Goal: Information Seeking & Learning: Learn about a topic

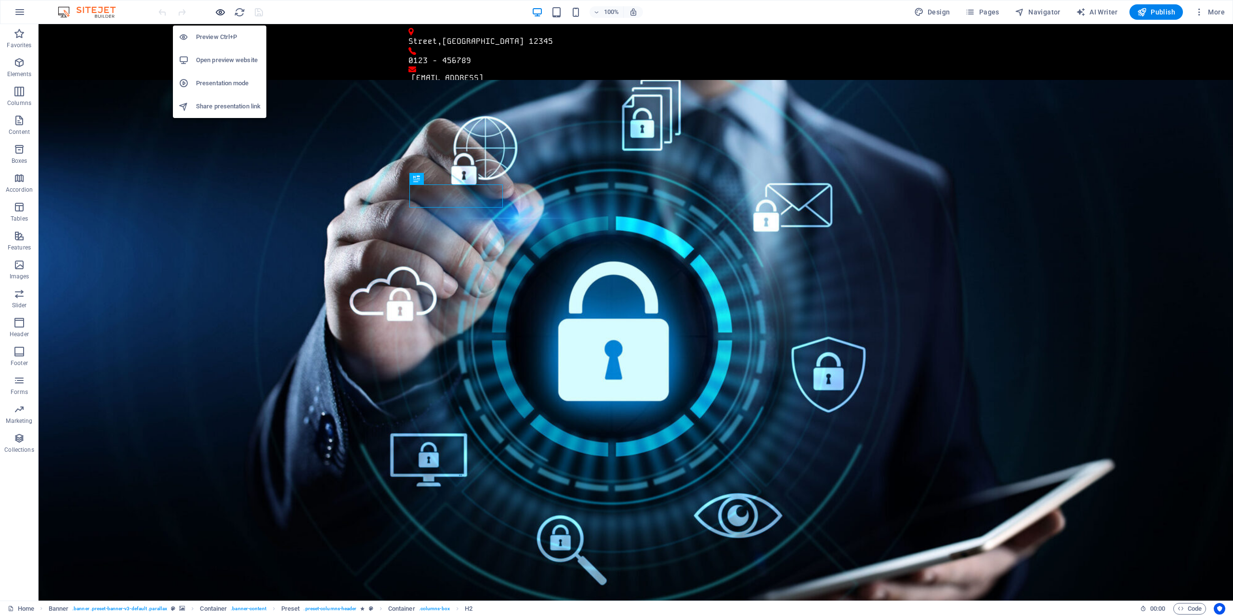
click at [218, 14] on icon "button" at bounding box center [220, 12] width 11 height 11
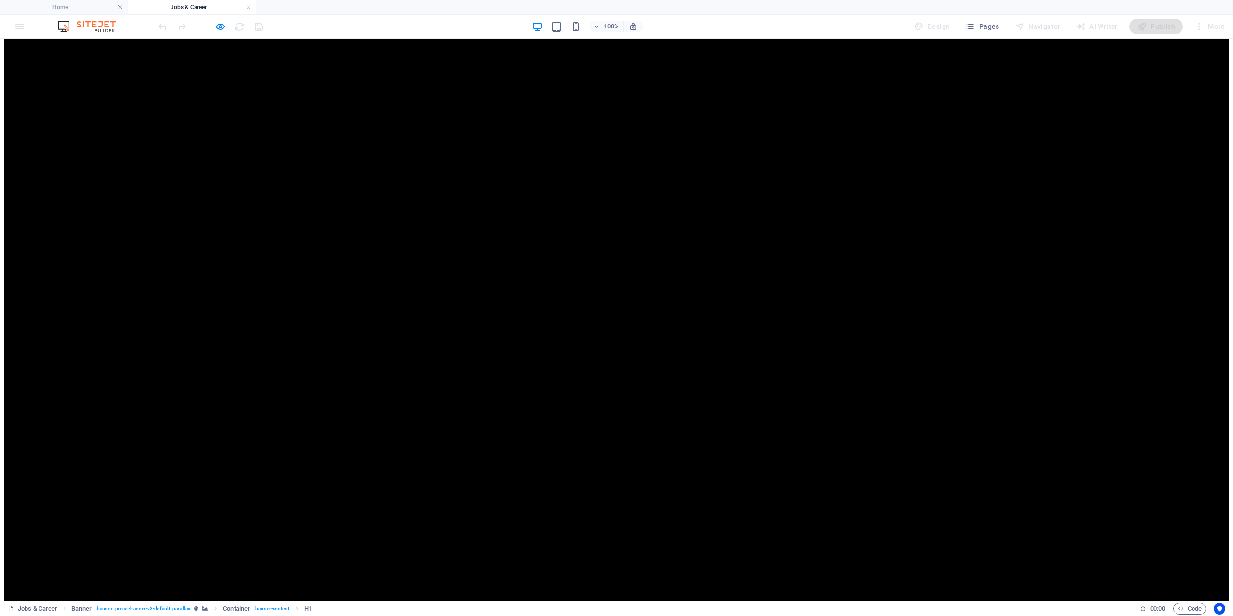
scroll to position [96, 0]
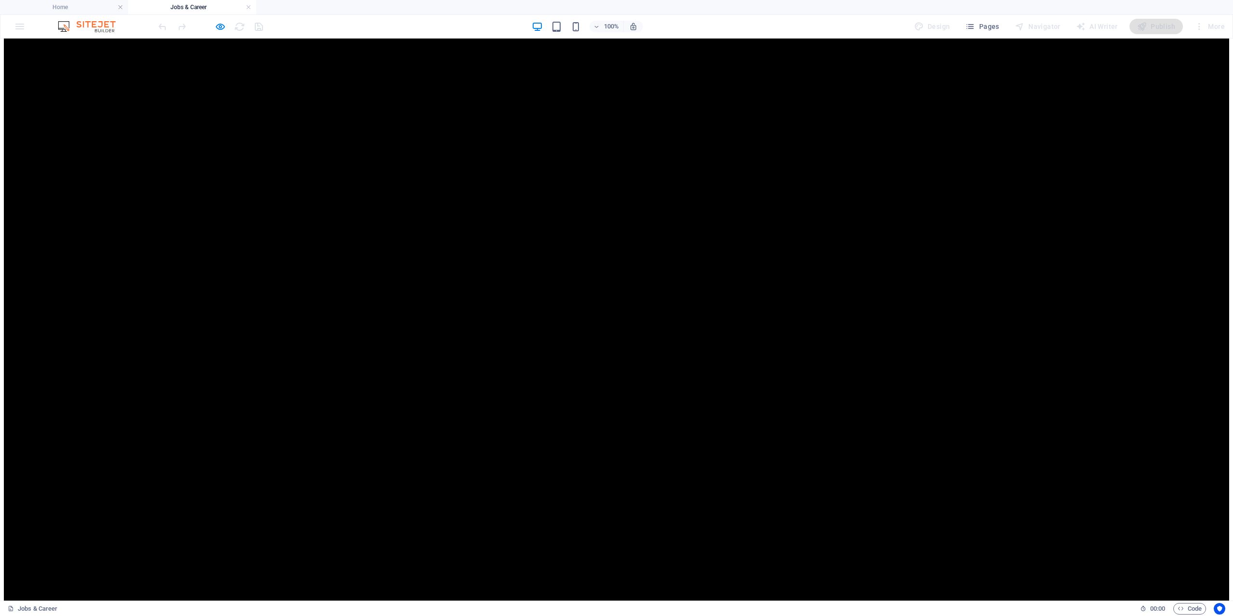
scroll to position [241, 0]
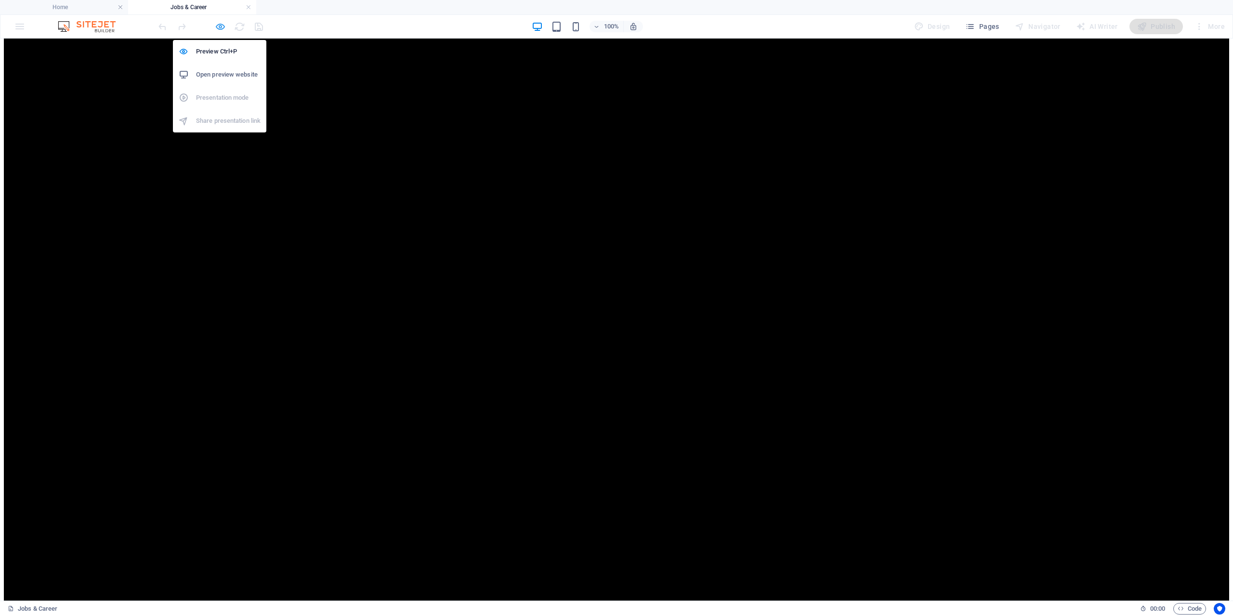
click at [221, 27] on icon "button" at bounding box center [220, 26] width 11 height 11
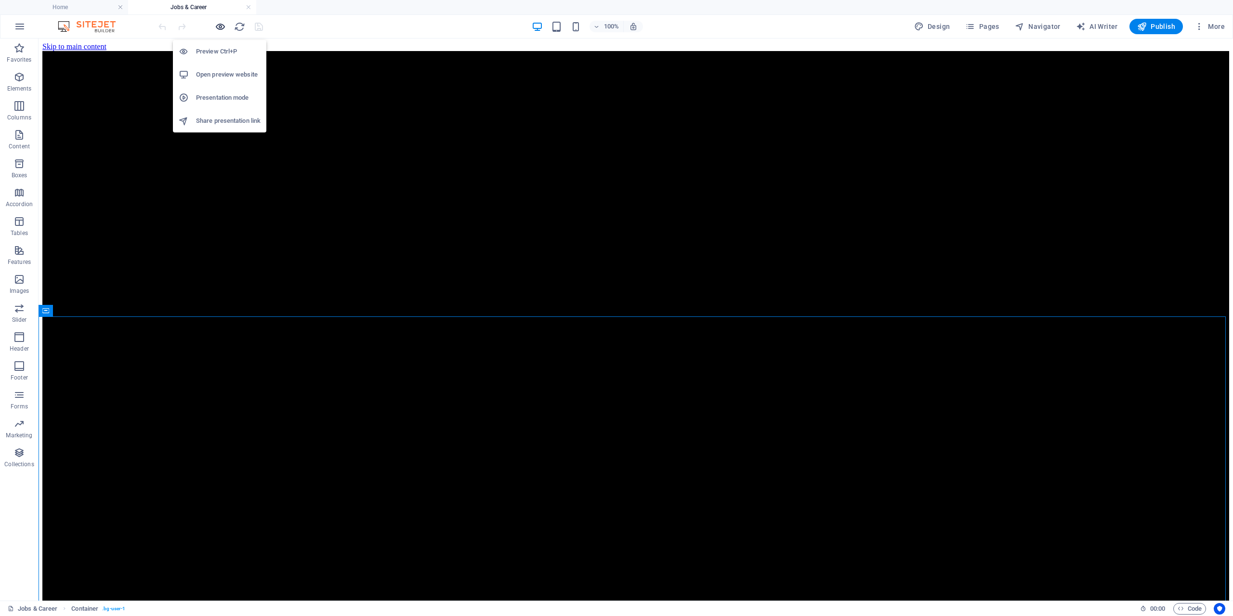
click at [223, 24] on icon "button" at bounding box center [220, 26] width 11 height 11
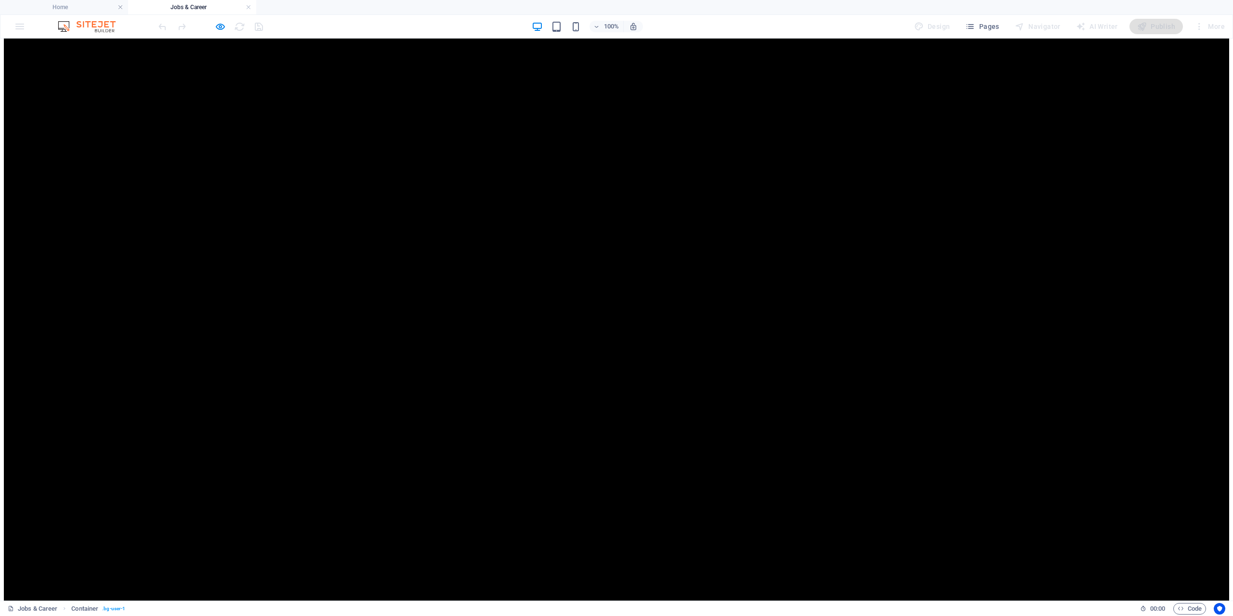
scroll to position [289, 0]
